Goal: Find contact information: Find contact information

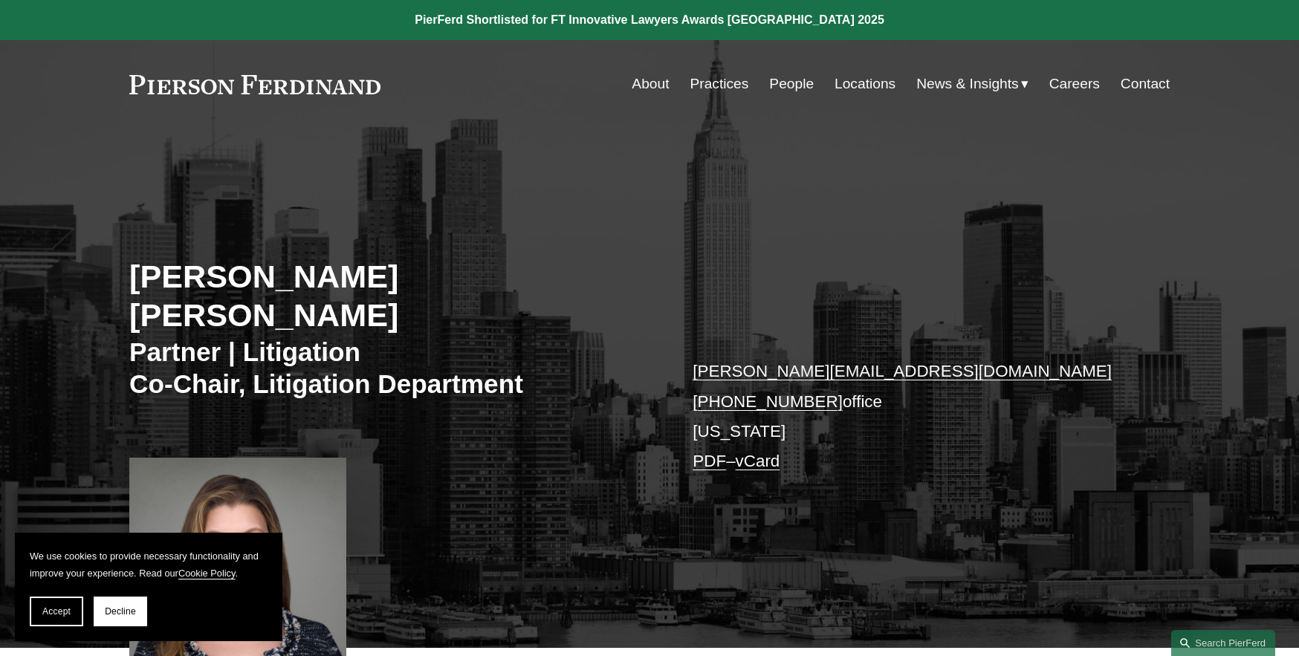
click at [765, 452] on link "vCard" at bounding box center [758, 461] width 45 height 19
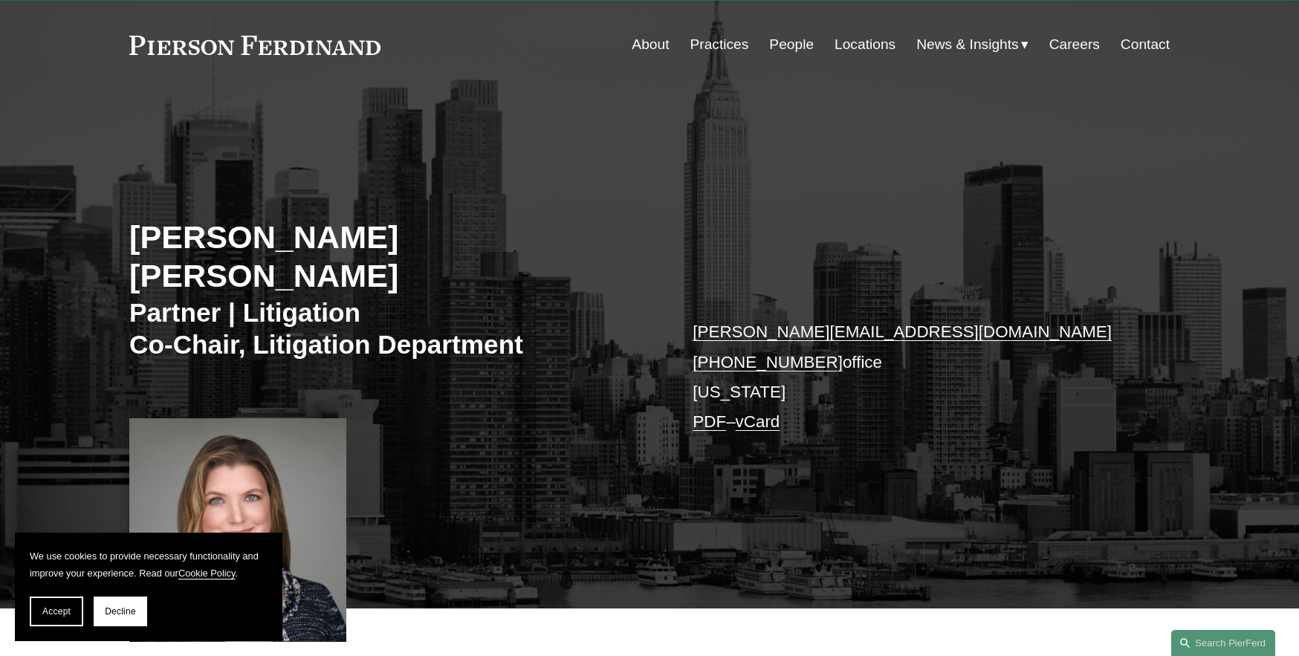
scroll to position [74, 0]
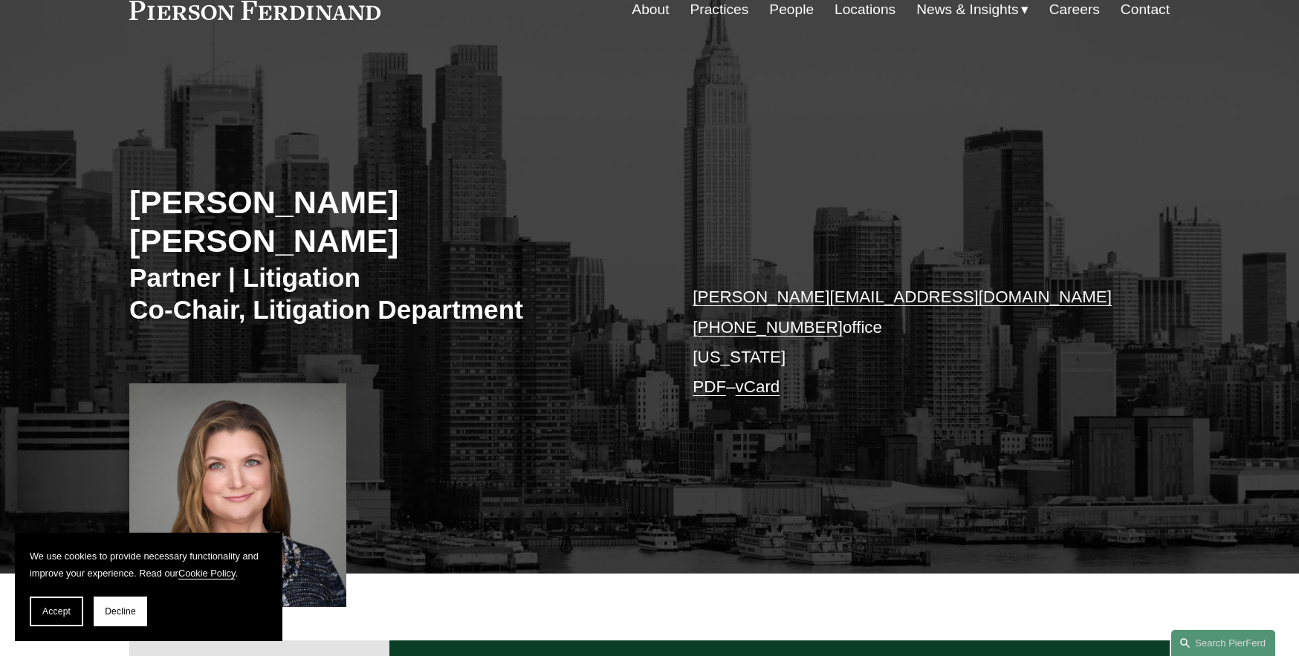
click at [700, 378] on link "PDF" at bounding box center [709, 387] width 33 height 19
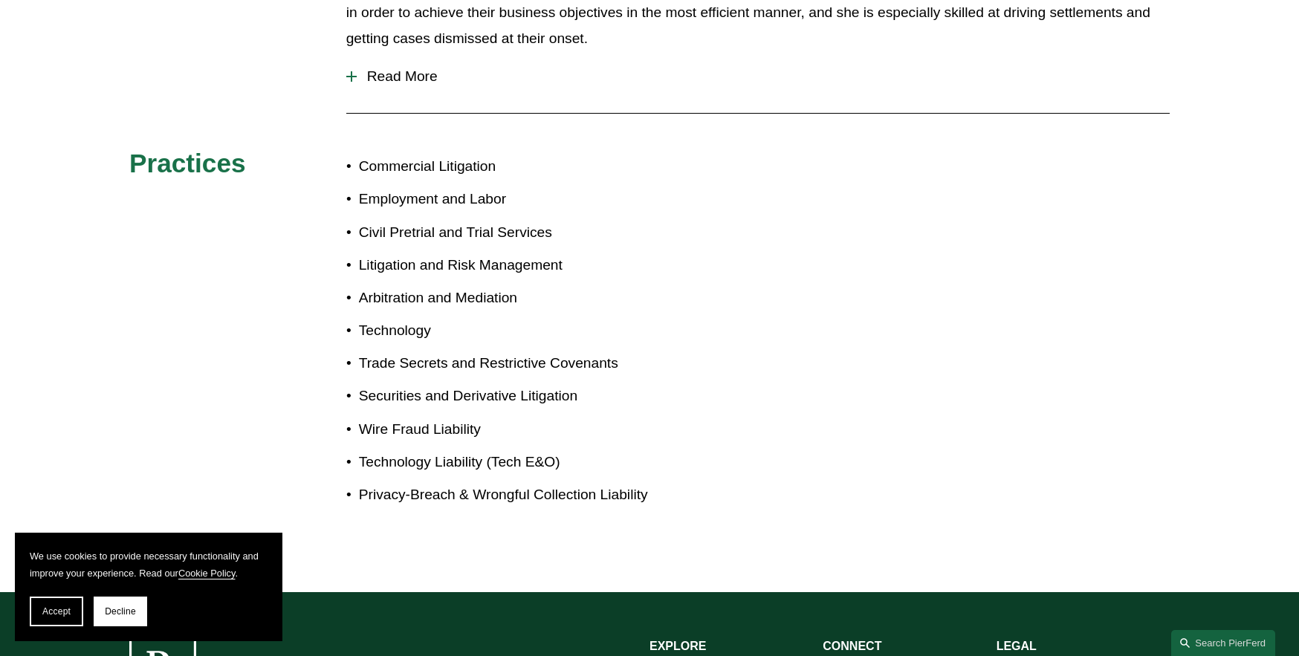
scroll to position [1041, 0]
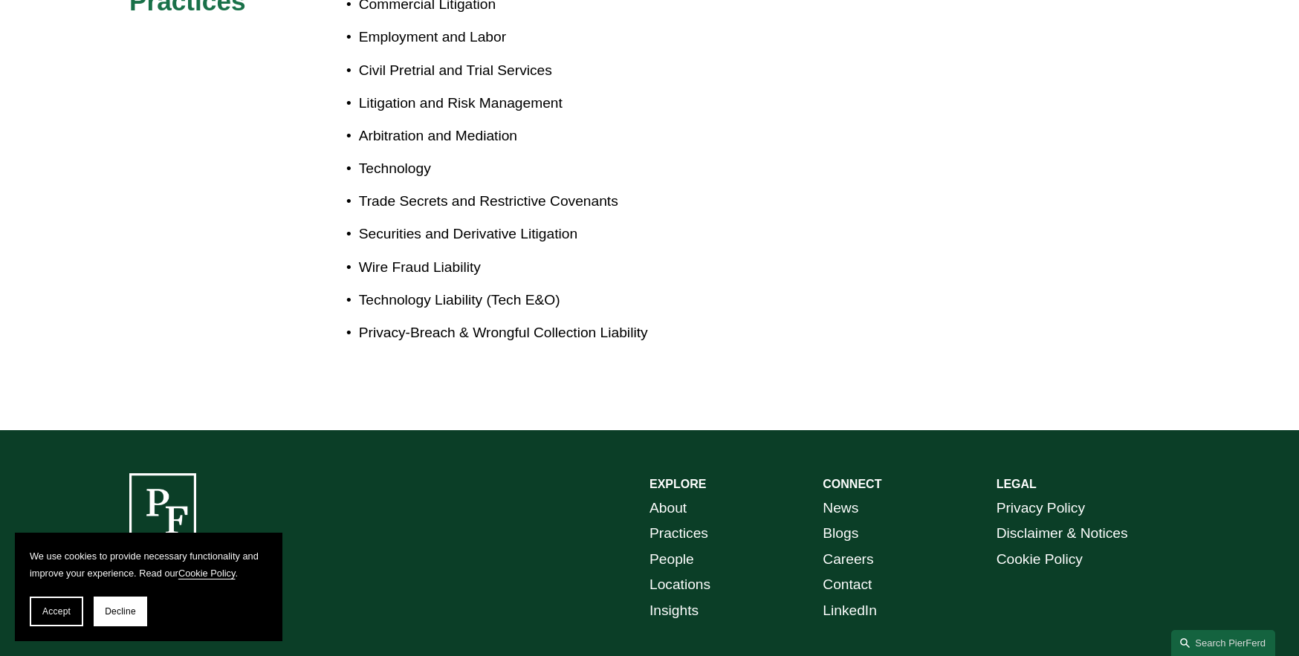
click at [849, 572] on link "Contact" at bounding box center [847, 585] width 49 height 26
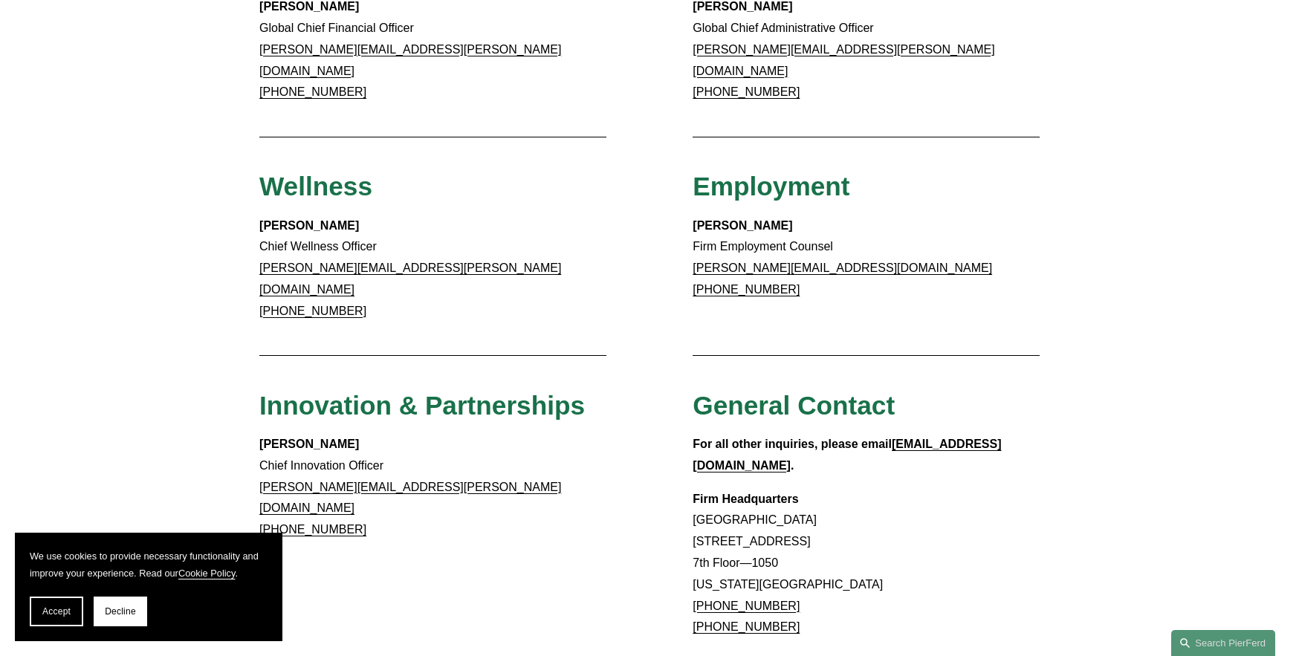
scroll to position [1189, 0]
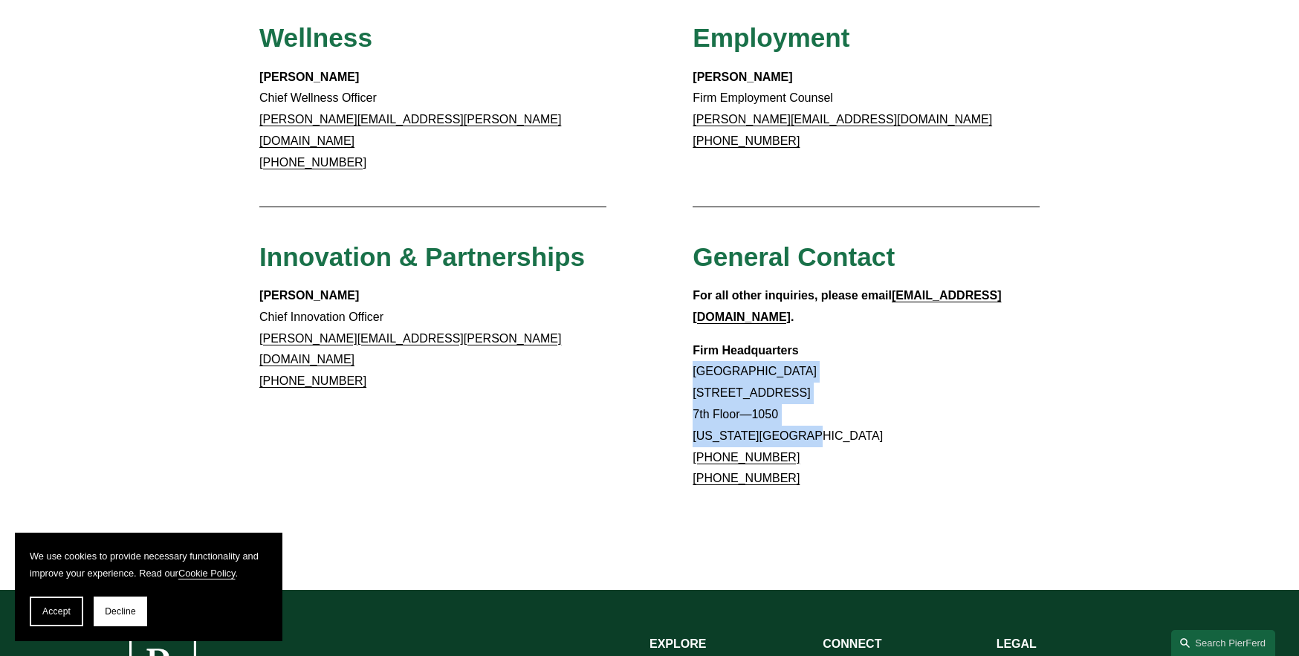
drag, startPoint x: 694, startPoint y: 299, endPoint x: 820, endPoint y: 359, distance: 139.3
click at [820, 359] on p "Firm Headquarters Rockefeller Center 1270 Avenue of the Americas 7th Floor—1050…" at bounding box center [866, 415] width 347 height 150
drag, startPoint x: 820, startPoint y: 359, endPoint x: 739, endPoint y: 336, distance: 83.5
copy p "Rockefeller Center 1270 Avenue of the Americas 7th Floor—1050 New York, NY 10020"
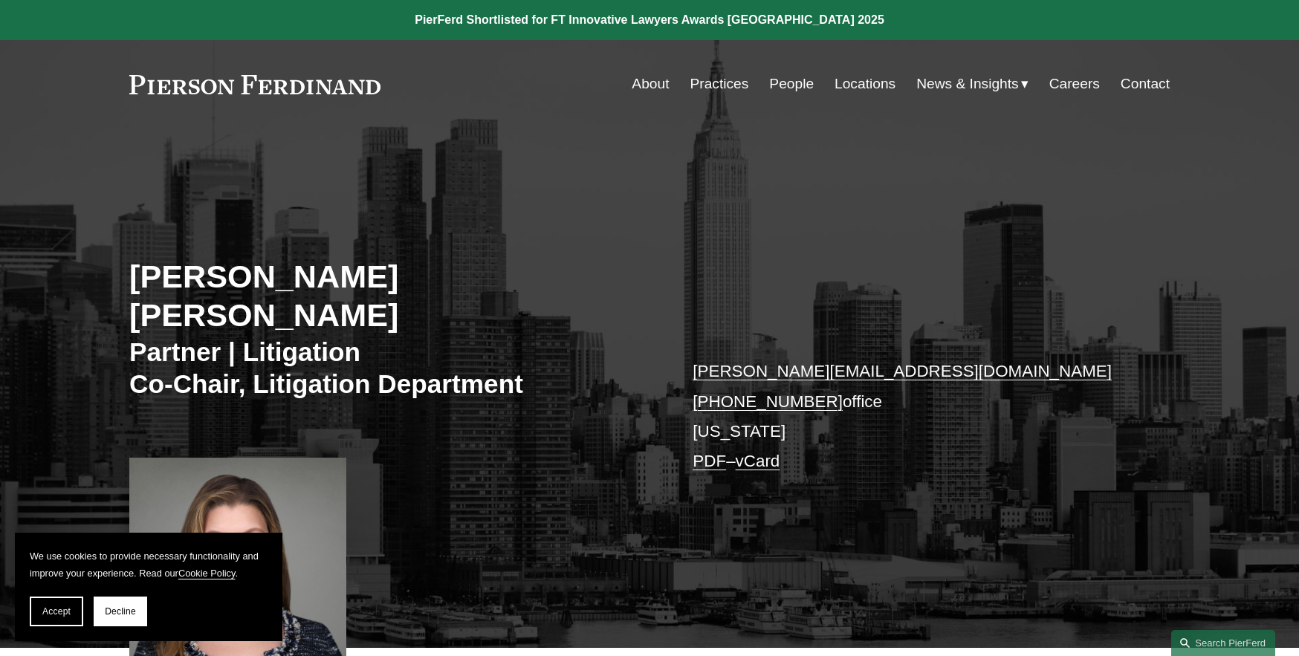
click at [838, 366] on p "[PERSON_NAME][EMAIL_ADDRESS][DOMAIN_NAME] [PHONE_NUMBER] office [US_STATE] PDF …" at bounding box center [909, 417] width 433 height 120
drag, startPoint x: 838, startPoint y: 366, endPoint x: 846, endPoint y: 370, distance: 9.7
click at [846, 370] on p "[PERSON_NAME][EMAIL_ADDRESS][DOMAIN_NAME] [PHONE_NUMBER] office [US_STATE] PDF …" at bounding box center [909, 417] width 433 height 120
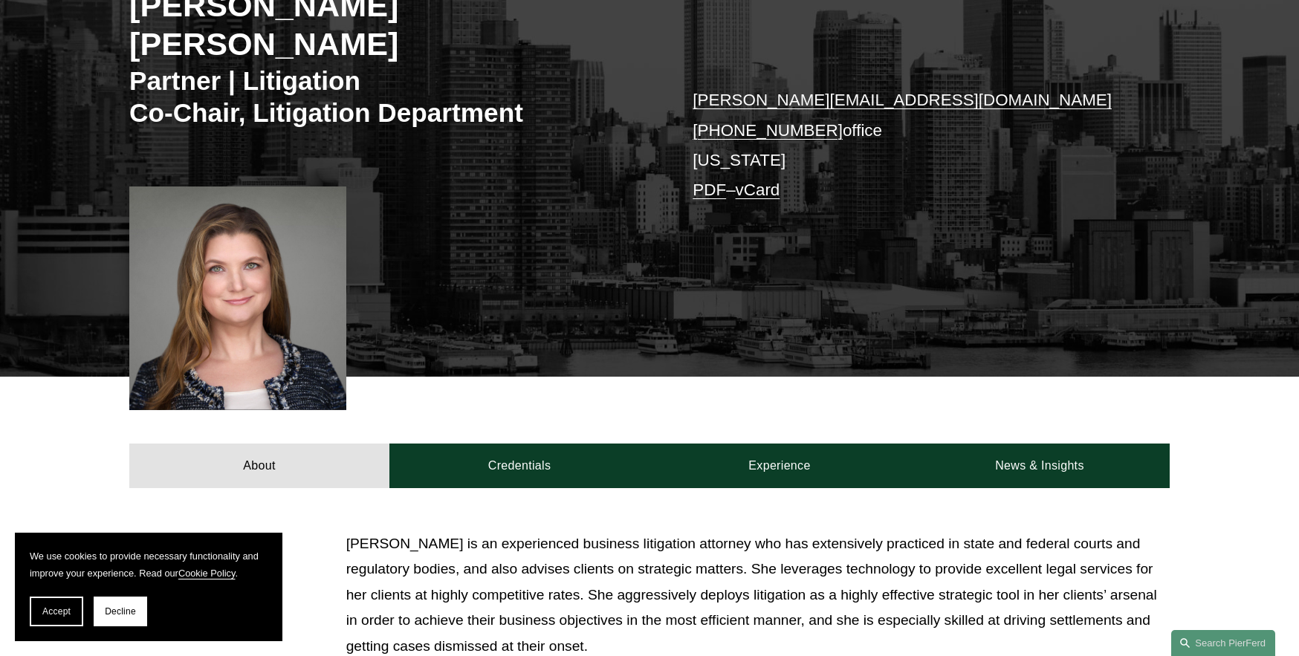
scroll to position [297, 0]
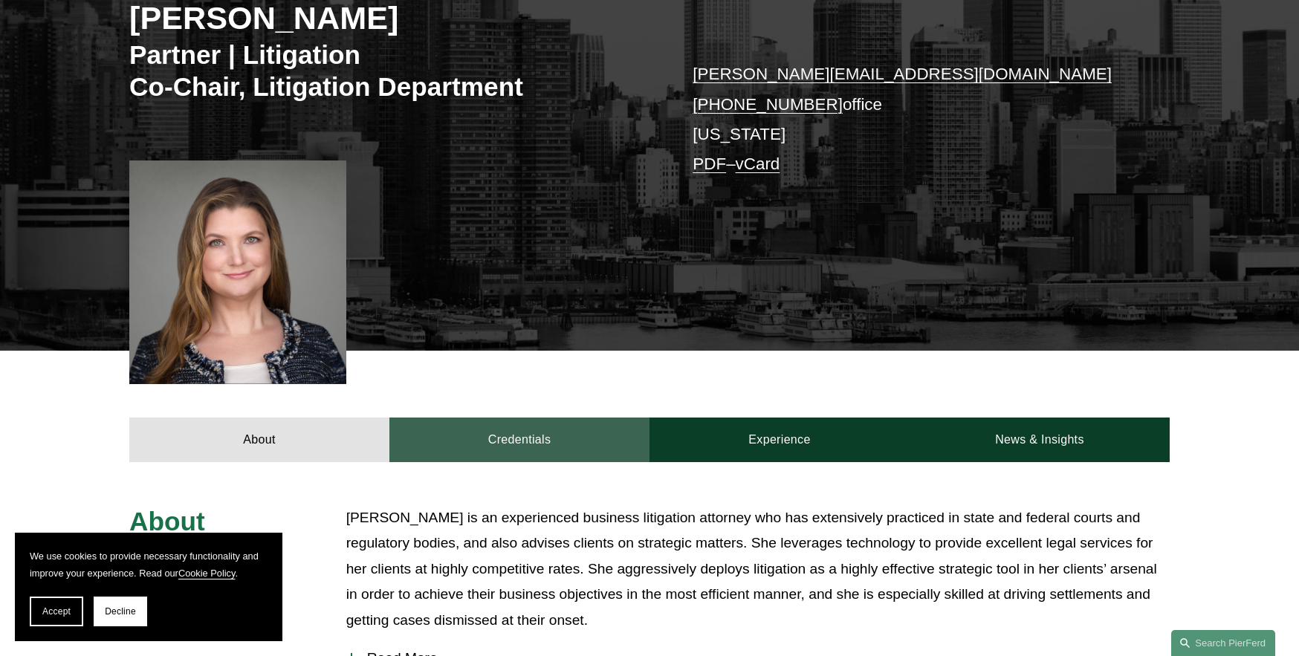
click at [511, 418] on link "Credentials" at bounding box center [519, 440] width 260 height 45
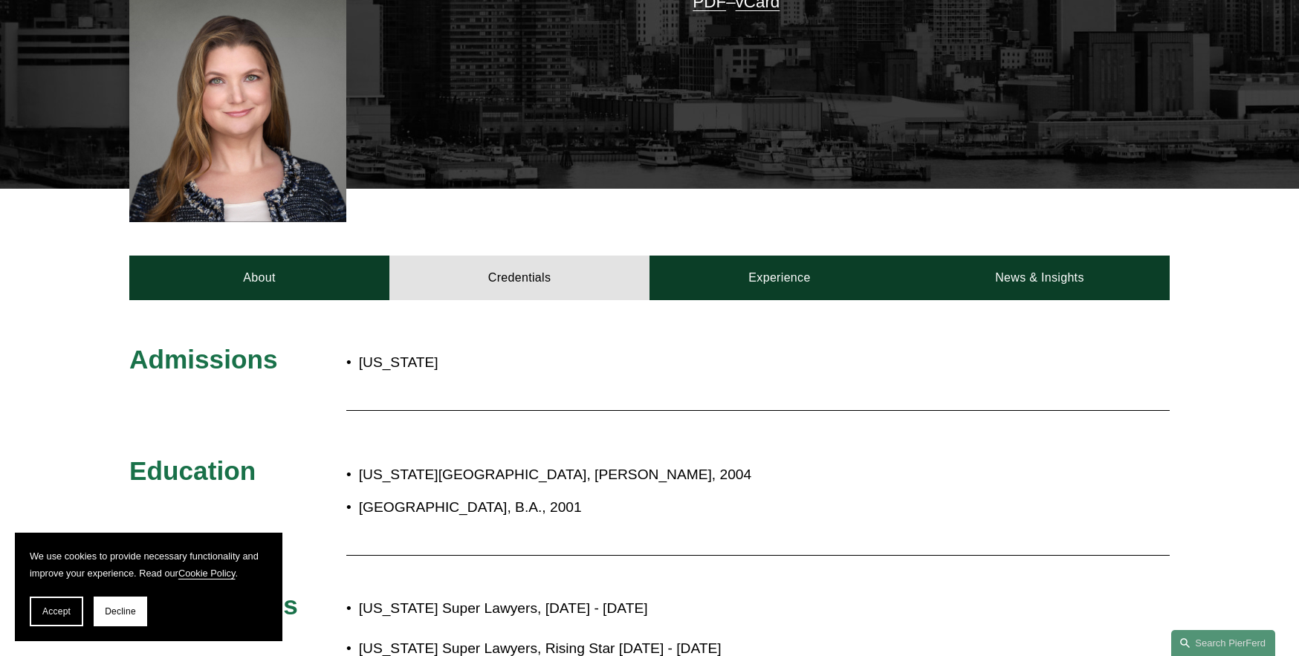
scroll to position [456, 0]
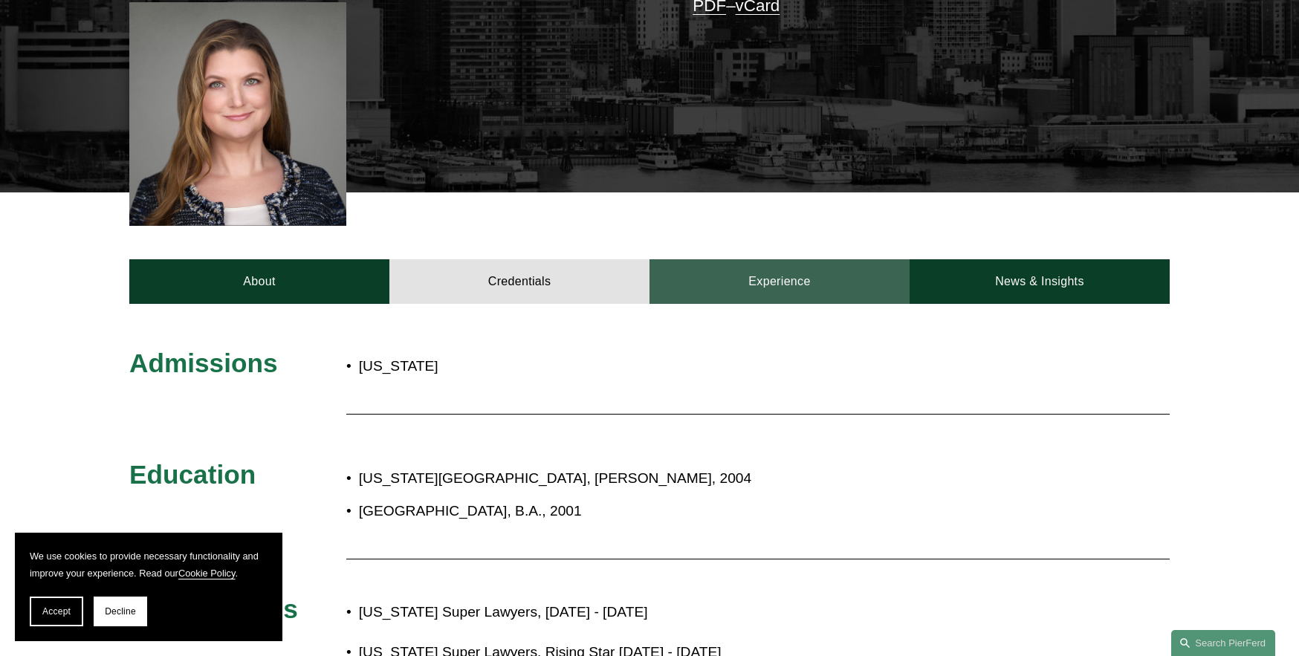
click at [774, 259] on link "Experience" at bounding box center [780, 281] width 260 height 45
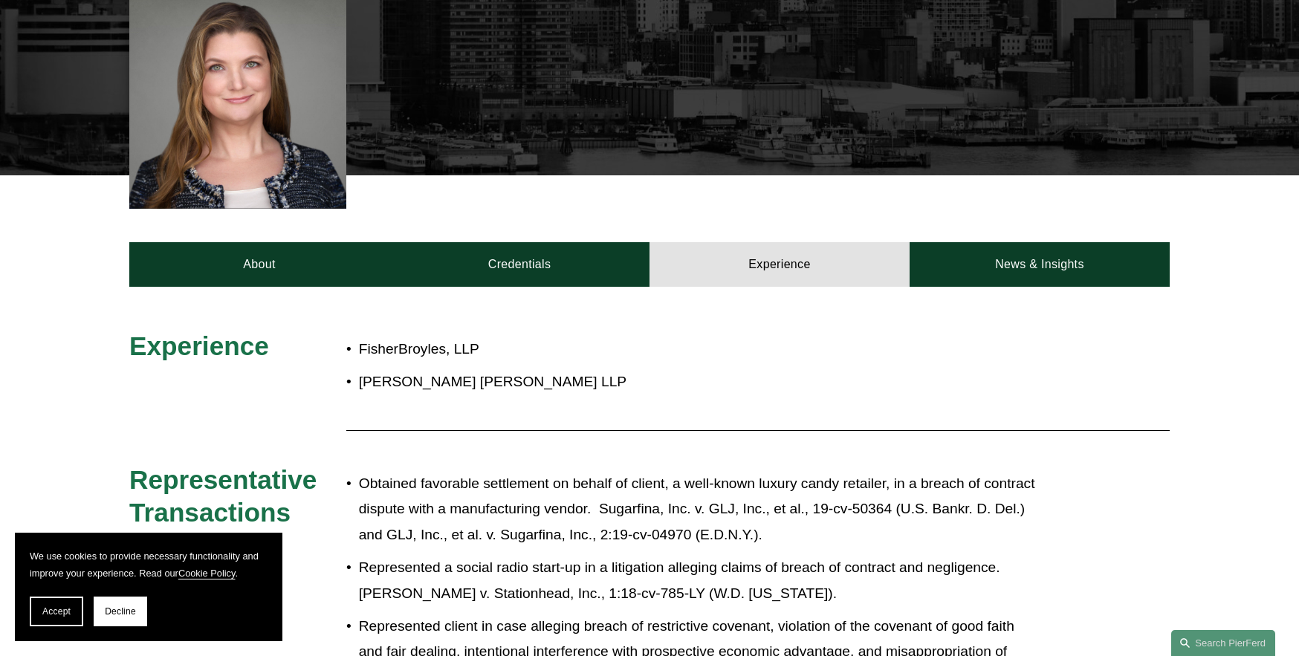
scroll to position [381, 0]
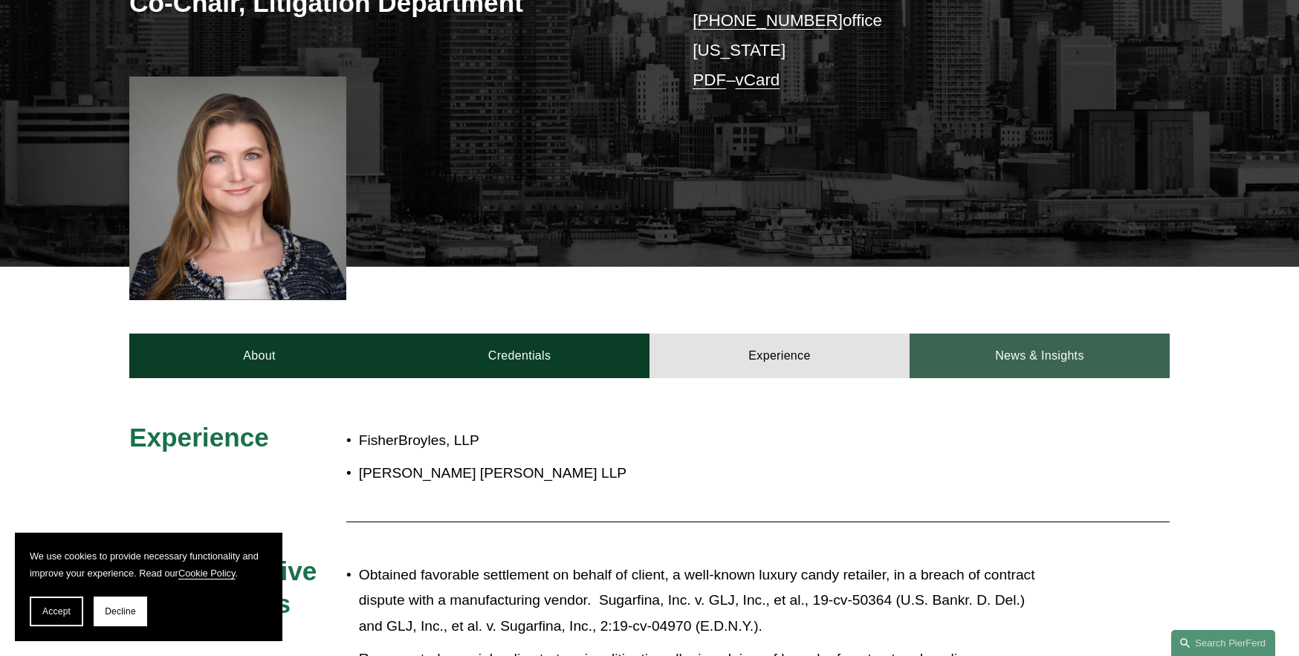
click at [1030, 334] on link "News & Insights" at bounding box center [1040, 356] width 260 height 45
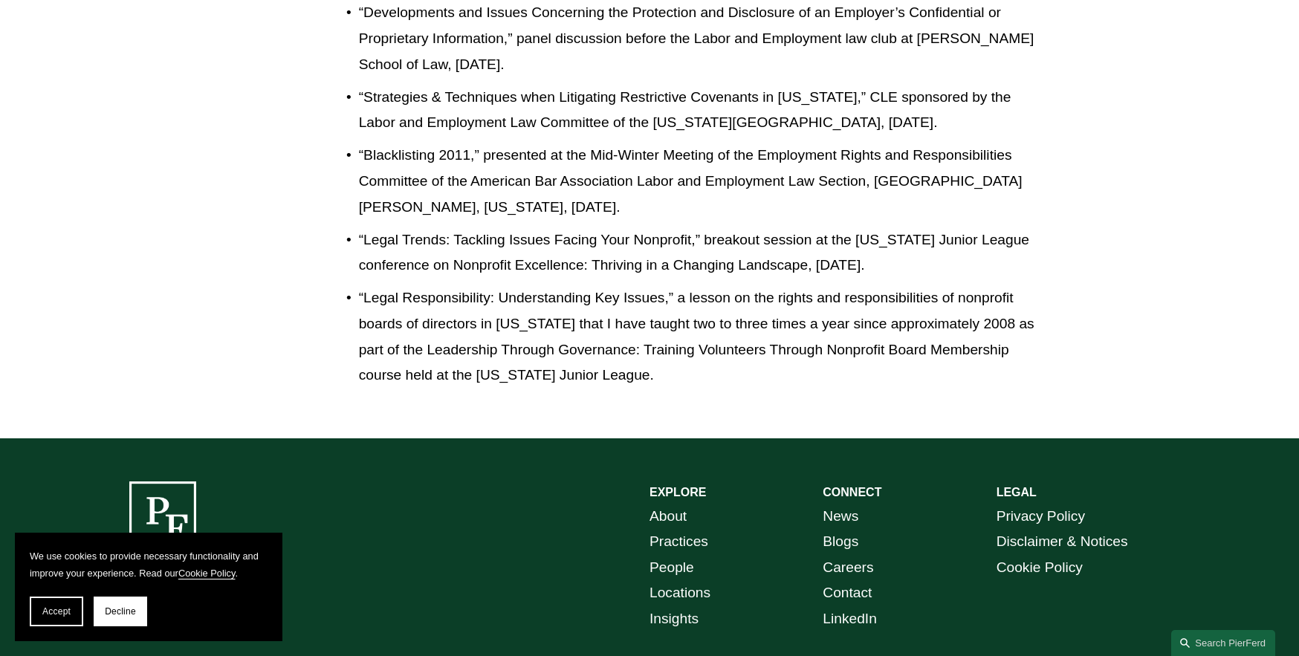
scroll to position [3576, 0]
